Goal: Task Accomplishment & Management: Complete application form

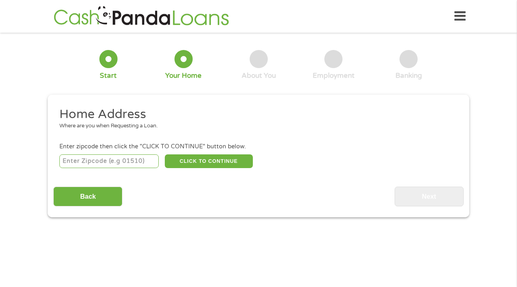
click at [140, 161] on input "number" at bounding box center [109, 162] width 100 height 14
type input "1"
type input "94565"
click at [216, 160] on button "CLICK TO CONTINUE" at bounding box center [209, 162] width 88 height 14
type input "94565"
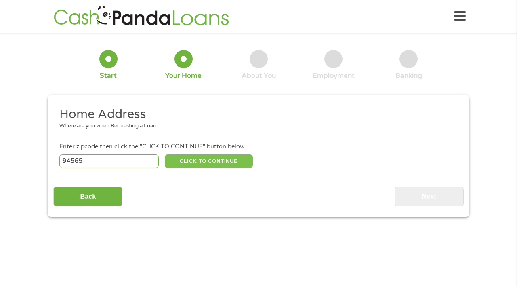
type input "[GEOGRAPHIC_DATA]"
select select "[US_STATE]"
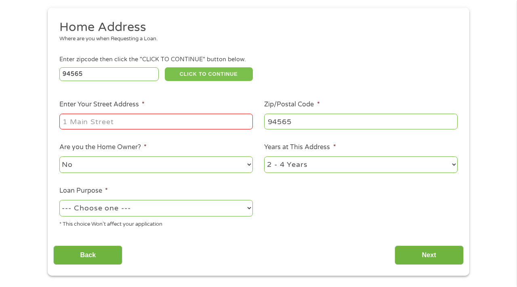
scroll to position [75, 0]
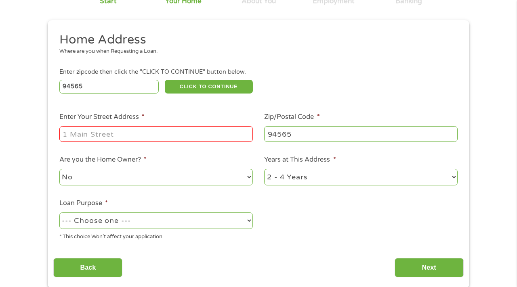
click at [203, 132] on input "Enter Your Street Address *" at bounding box center [155, 133] width 193 height 15
type input "[STREET_ADDRESS][DATE]"
click at [332, 180] on select "1 Year or less 1 - 2 Years 2 - 4 Years Over 4 Years" at bounding box center [360, 177] width 193 height 17
select select "24months"
click at [191, 223] on select "--- Choose one --- Pay Bills Debt Consolidation Home Improvement Major Purchase…" at bounding box center [155, 221] width 193 height 17
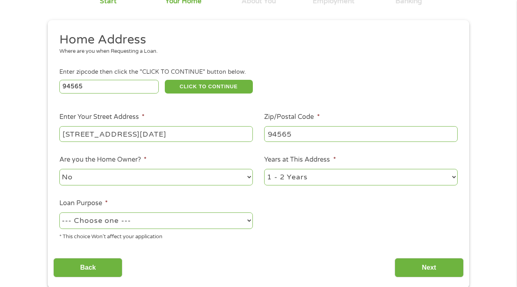
select select "paybills"
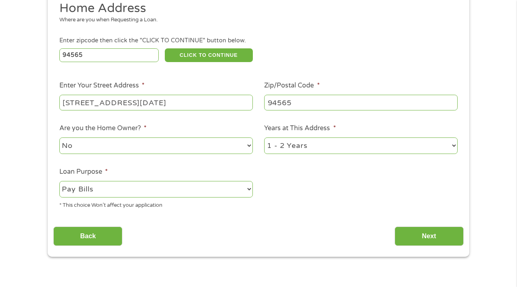
scroll to position [107, 0]
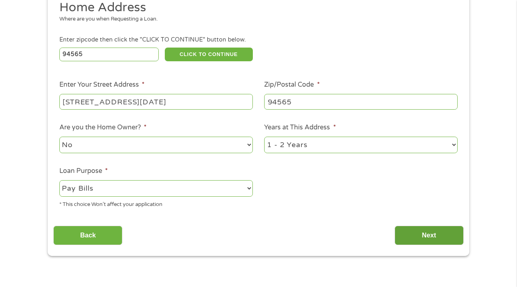
click at [411, 231] on input "Next" at bounding box center [428, 236] width 69 height 20
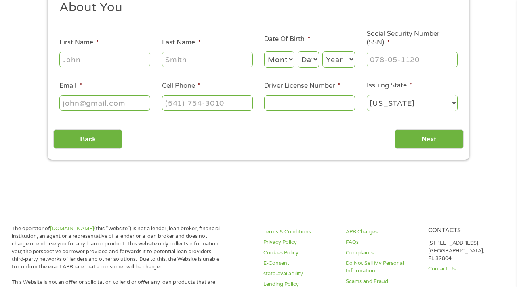
scroll to position [0, 0]
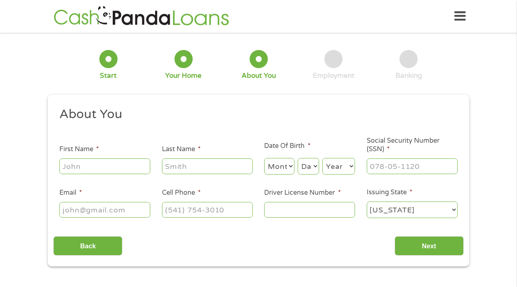
click at [114, 169] on input "First Name *" at bounding box center [104, 166] width 91 height 15
type input "[PERSON_NAME]"
click at [171, 168] on input "Last Name *" at bounding box center [207, 166] width 91 height 15
type input "gurung"
click at [107, 212] on input "Email *" at bounding box center [104, 209] width 91 height 15
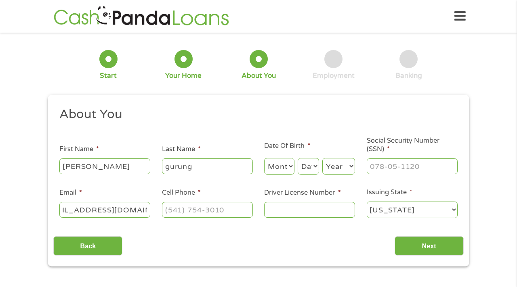
scroll to position [0, 31]
type input "[EMAIL_ADDRESS][DOMAIN_NAME]"
click at [180, 212] on input "(___) ___-____" at bounding box center [207, 209] width 91 height 15
type input "[PHONE_NUMBER]"
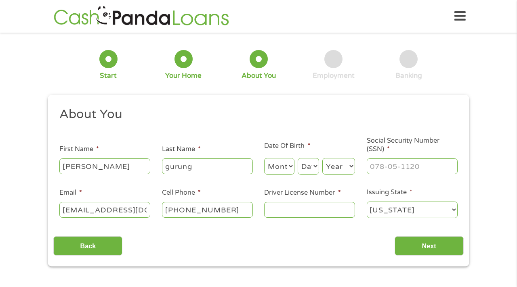
click at [283, 214] on input "Driver License Number *" at bounding box center [309, 209] width 91 height 15
type input "f4746109"
click at [417, 245] on input "Next" at bounding box center [428, 247] width 69 height 20
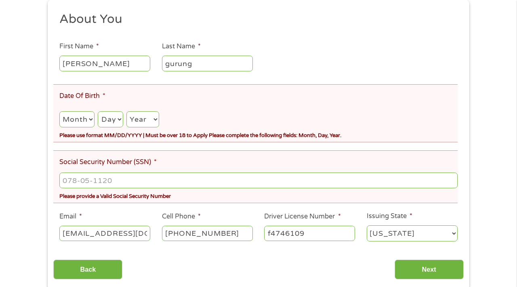
scroll to position [113, 0]
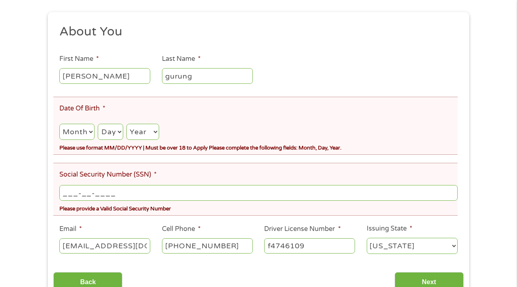
click at [109, 195] on input "___-__-____" at bounding box center [258, 192] width 398 height 15
type input "618-77-1106"
click at [82, 135] on select "Month 1 2 3 4 5 6 7 8 9 10 11 12" at bounding box center [76, 132] width 35 height 17
select select "7"
click at [115, 132] on select "Day 1 2 3 4 5 6 7 8 9 10 11 12 13 14 15 16 17 18 19 20 21 22 23 24 25 26 27 28 …" at bounding box center [110, 132] width 25 height 17
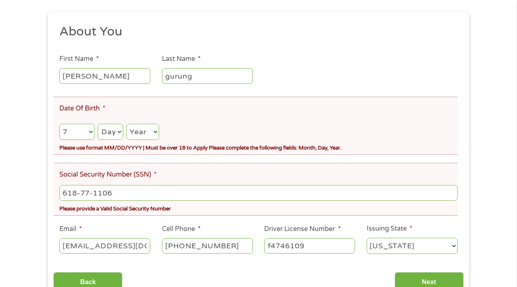
select select "12"
click at [148, 129] on select "Year [DATE] 2006 2005 2004 2003 2002 2001 2000 1999 1998 1997 1996 1995 1994 19…" at bounding box center [142, 132] width 33 height 17
select select "1994"
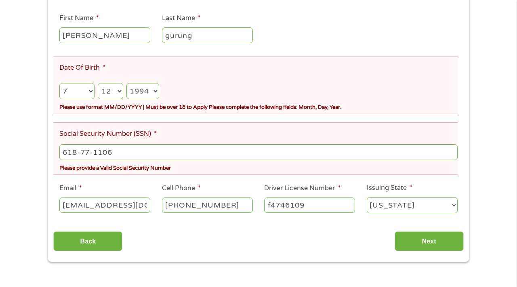
scroll to position [155, 0]
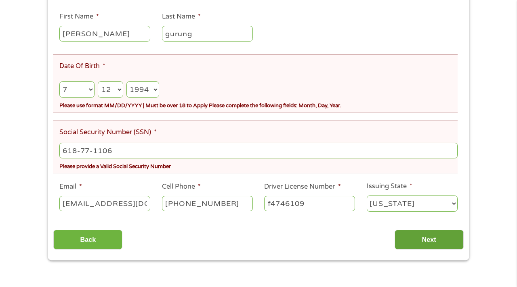
click at [406, 236] on input "Next" at bounding box center [428, 240] width 69 height 20
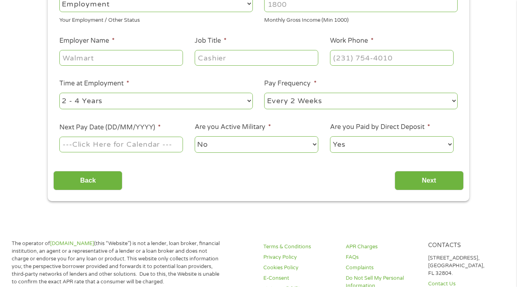
scroll to position [0, 0]
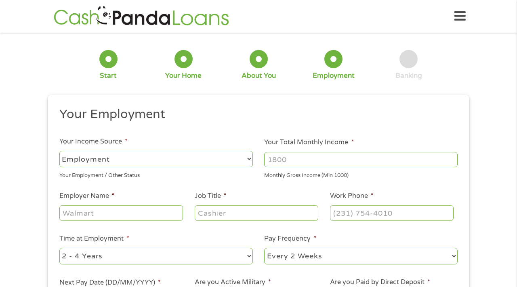
click at [312, 163] on input "Your Total Monthly Income *" at bounding box center [360, 159] width 193 height 15
type input "2700"
click at [145, 215] on input "Employer Name *" at bounding box center [121, 212] width 124 height 15
type input "bon appetite"
click at [260, 218] on input "Job Title *" at bounding box center [257, 212] width 124 height 15
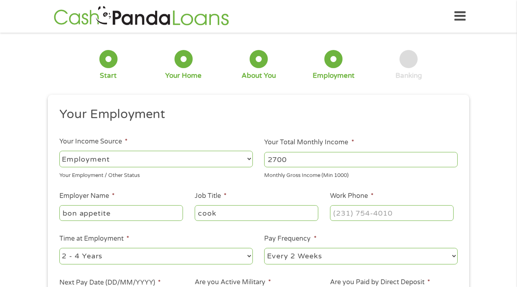
type input "cook"
click at [373, 215] on input "(___) ___-____" at bounding box center [392, 212] width 124 height 15
type input "[PHONE_NUMBER]"
click at [238, 261] on select "--- Choose one --- 1 Year or less 1 - 2 Years 2 - 4 Years Over 4 Years" at bounding box center [155, 256] width 193 height 17
click at [323, 258] on select "--- Choose one --- Every 2 Weeks Every Week Monthly Semi-Monthly" at bounding box center [360, 256] width 193 height 17
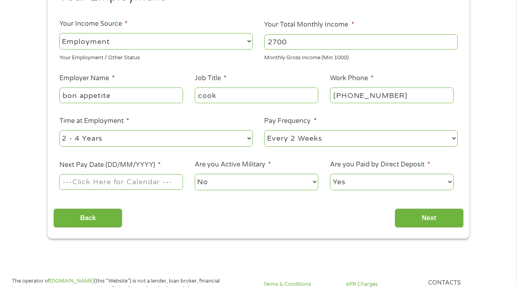
scroll to position [123, 0]
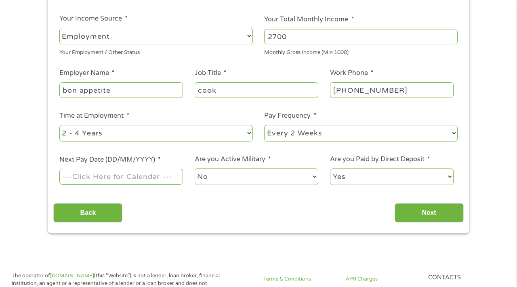
click at [149, 180] on input "Next Pay Date (DD/MM/YYYY) *" at bounding box center [121, 176] width 124 height 15
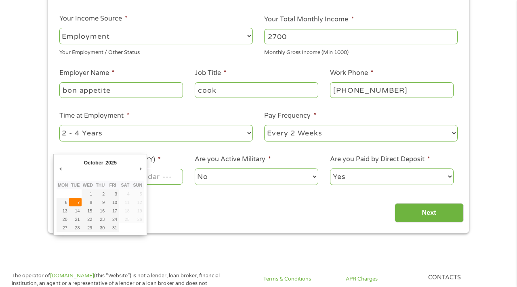
type input "[DATE]"
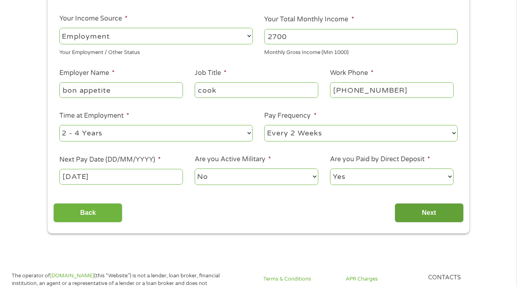
click at [419, 219] on input "Next" at bounding box center [428, 213] width 69 height 20
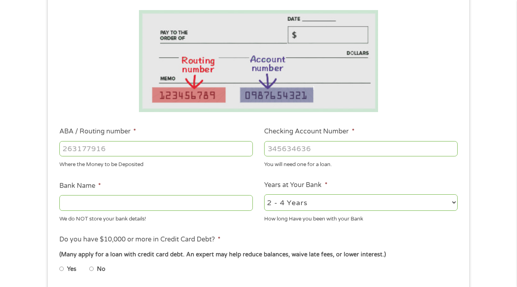
scroll to position [133, 0]
click at [214, 205] on input "Bank Name *" at bounding box center [155, 202] width 193 height 15
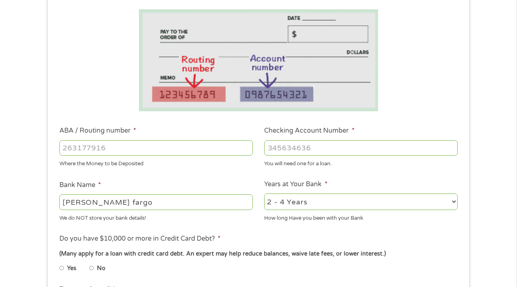
type input "[PERSON_NAME] fargo"
click at [92, 268] on input "No" at bounding box center [91, 268] width 5 height 13
radio input "true"
click at [208, 152] on input "ABA / Routing number *" at bounding box center [155, 147] width 193 height 15
type input "121042882"
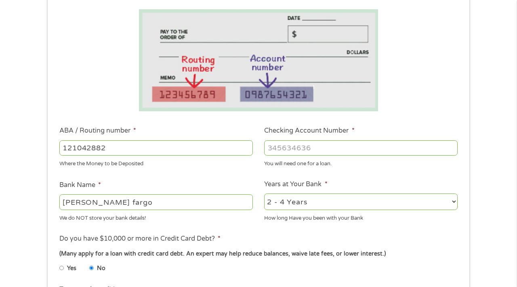
type input "[PERSON_NAME] FARGO BANK NA"
type input "121042882"
click at [319, 146] on input "Checking Account Number *" at bounding box center [360, 147] width 193 height 15
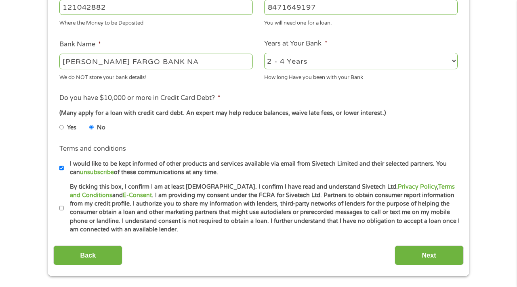
scroll to position [285, 0]
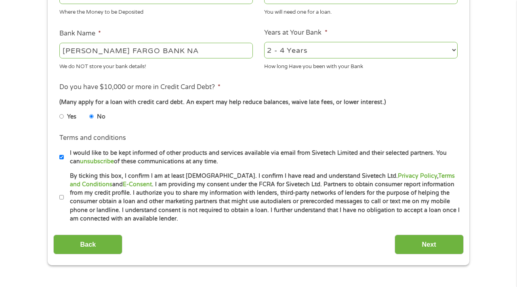
type input "8471649197"
click at [61, 195] on input "By ticking this box, I confirm I am at least [DEMOGRAPHIC_DATA]. I confirm I ha…" at bounding box center [61, 197] width 5 height 13
checkbox input "true"
click at [419, 243] on input "Next" at bounding box center [428, 245] width 69 height 20
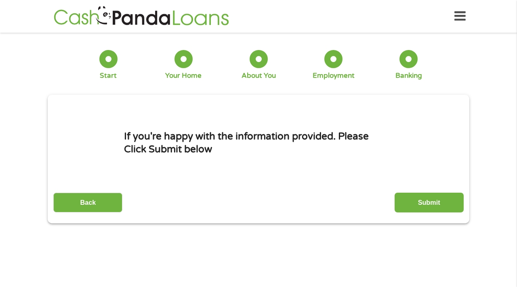
scroll to position [0, 0]
click at [418, 204] on input "Submit" at bounding box center [428, 203] width 69 height 20
